Goal: Information Seeking & Learning: Learn about a topic

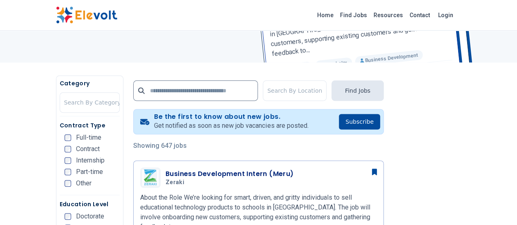
scroll to position [123, 0]
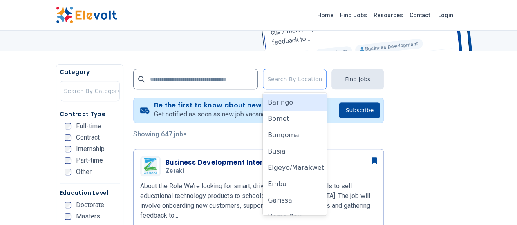
click at [322, 72] on div at bounding box center [295, 79] width 55 height 16
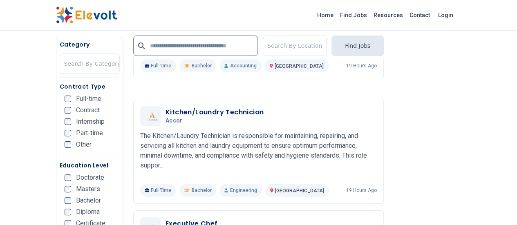
scroll to position [1636, 0]
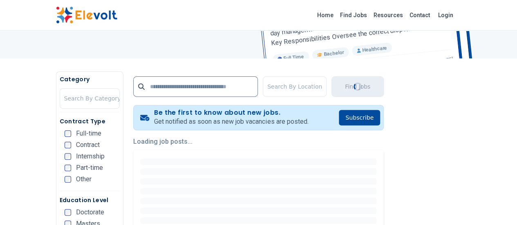
scroll to position [123, 0]
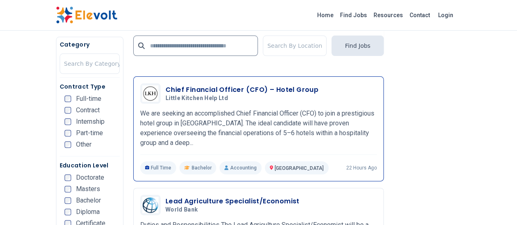
scroll to position [1636, 0]
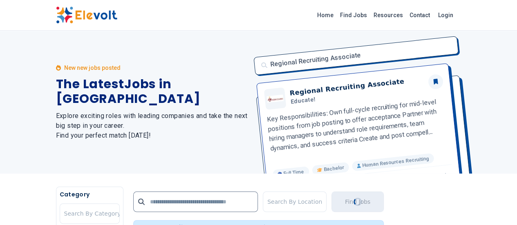
scroll to position [0, 0]
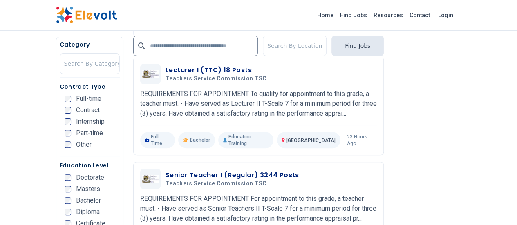
scroll to position [1636, 0]
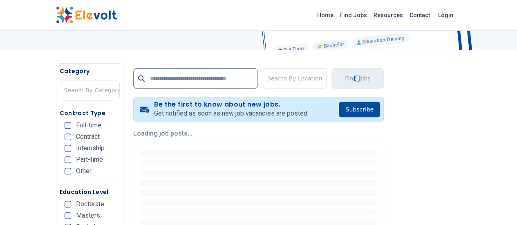
scroll to position [205, 0]
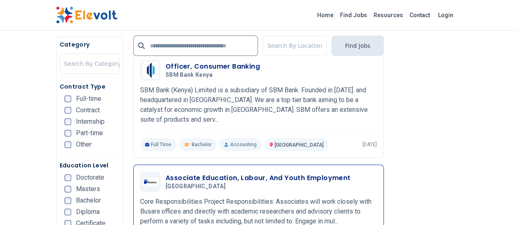
scroll to position [1636, 0]
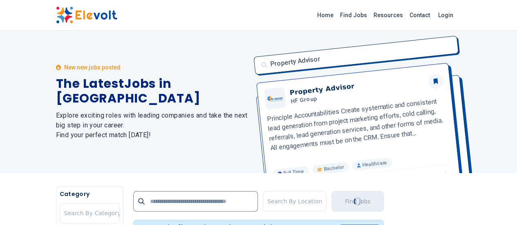
scroll to position [0, 0]
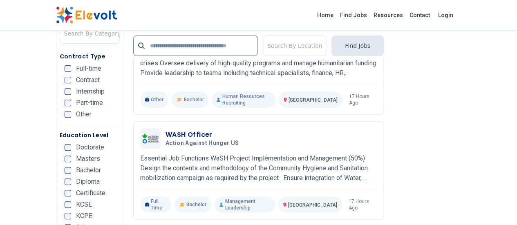
scroll to position [1677, 0]
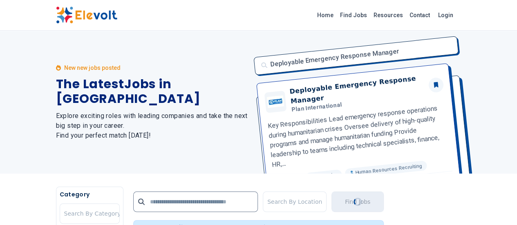
scroll to position [0, 0]
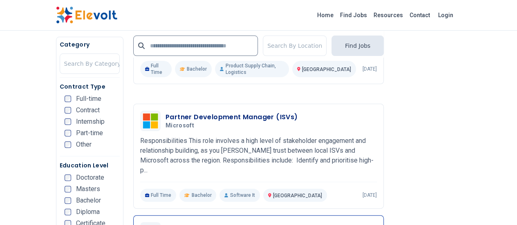
scroll to position [1621, 0]
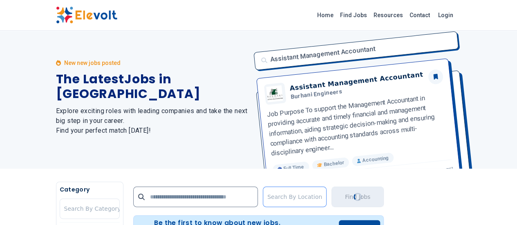
scroll to position [0, 0]
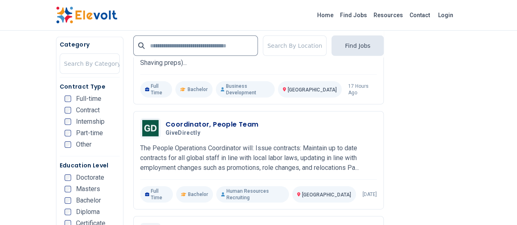
scroll to position [1247, 0]
